Goal: Navigation & Orientation: Go to known website

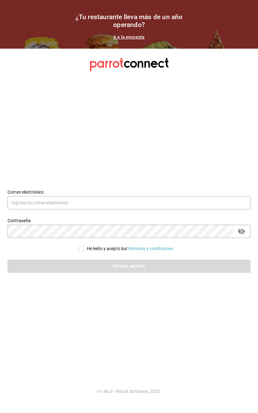
click at [168, 373] on section "Datos incorrectos. Verifica que tu Correo o Contraseña estén bien escritos. Cor…" at bounding box center [129, 231] width 258 height 364
click at [164, 377] on section "Datos incorrectos. Verifica que tu Correo o Contraseña estén bien escritos. Cor…" at bounding box center [129, 231] width 258 height 364
click at [160, 30] on div "¿Tu restaurante lleva más de un año operando? Ir a la encuesta" at bounding box center [128, 26] width 125 height 27
click at [131, 39] on link "Ir a la encuesta" at bounding box center [129, 36] width 31 height 5
click at [15, 13] on section "¿Tu restaurante lleva más de un año operando? Ir a la encuesta" at bounding box center [129, 24] width 258 height 49
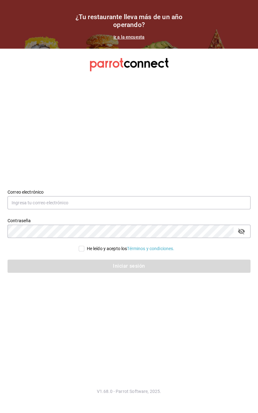
click at [17, 26] on section "¿Tu restaurante lleva más de un año operando? Ir a la encuesta" at bounding box center [129, 24] width 258 height 49
